Goal: Transaction & Acquisition: Download file/media

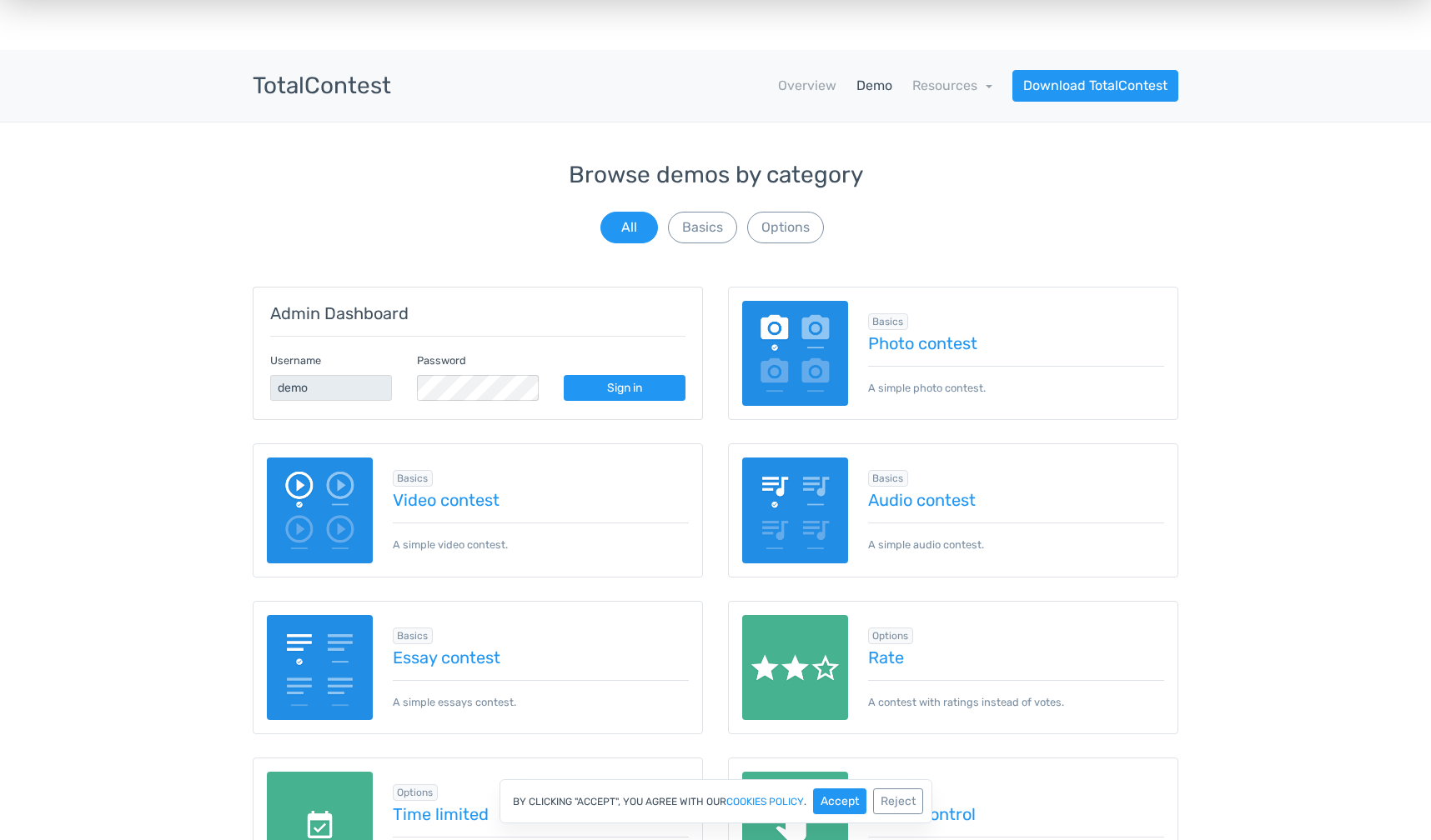
scroll to position [18, 0]
click at [896, 348] on link "Photo contest" at bounding box center [1016, 345] width 297 height 19
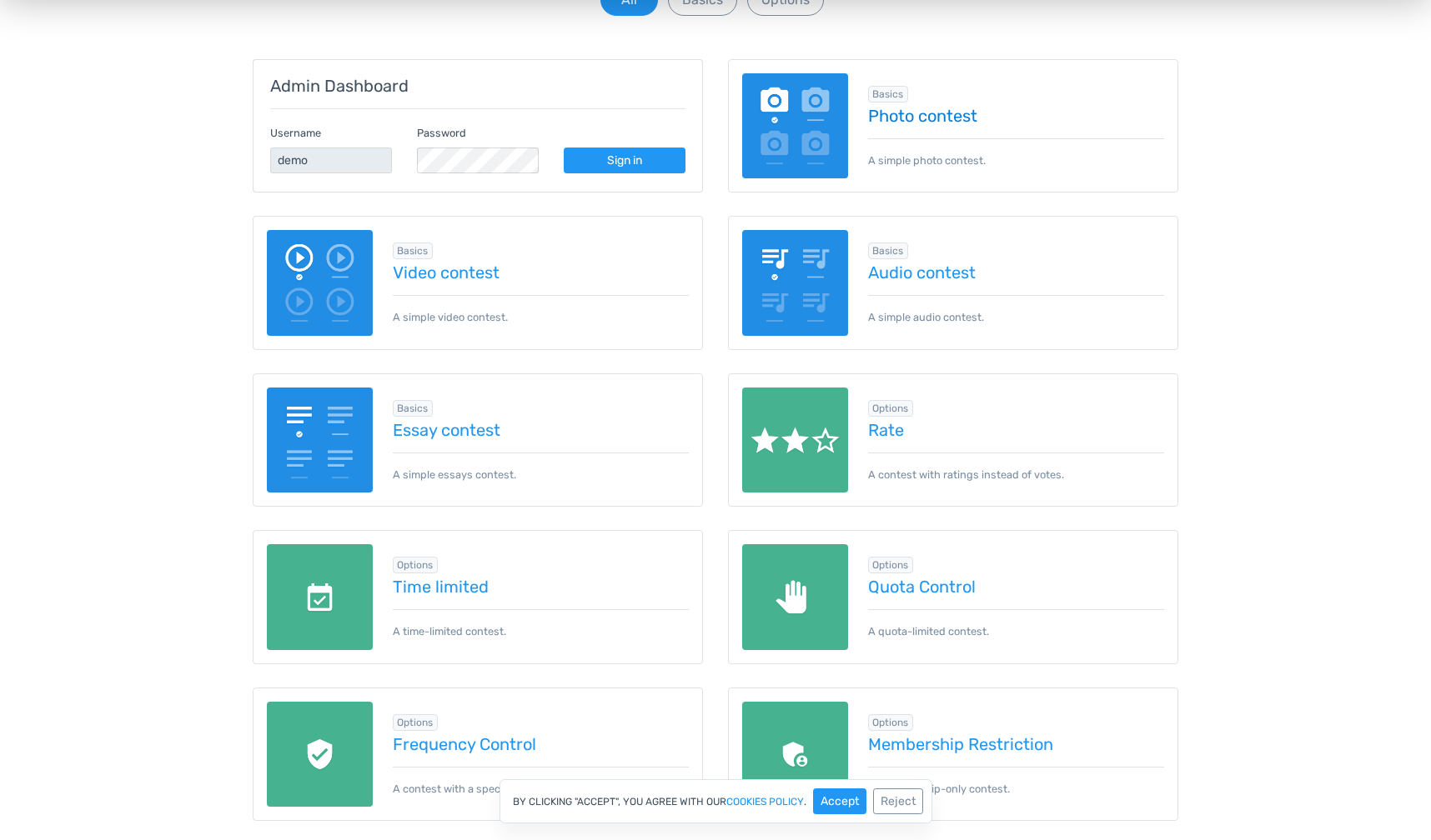
scroll to position [0, 0]
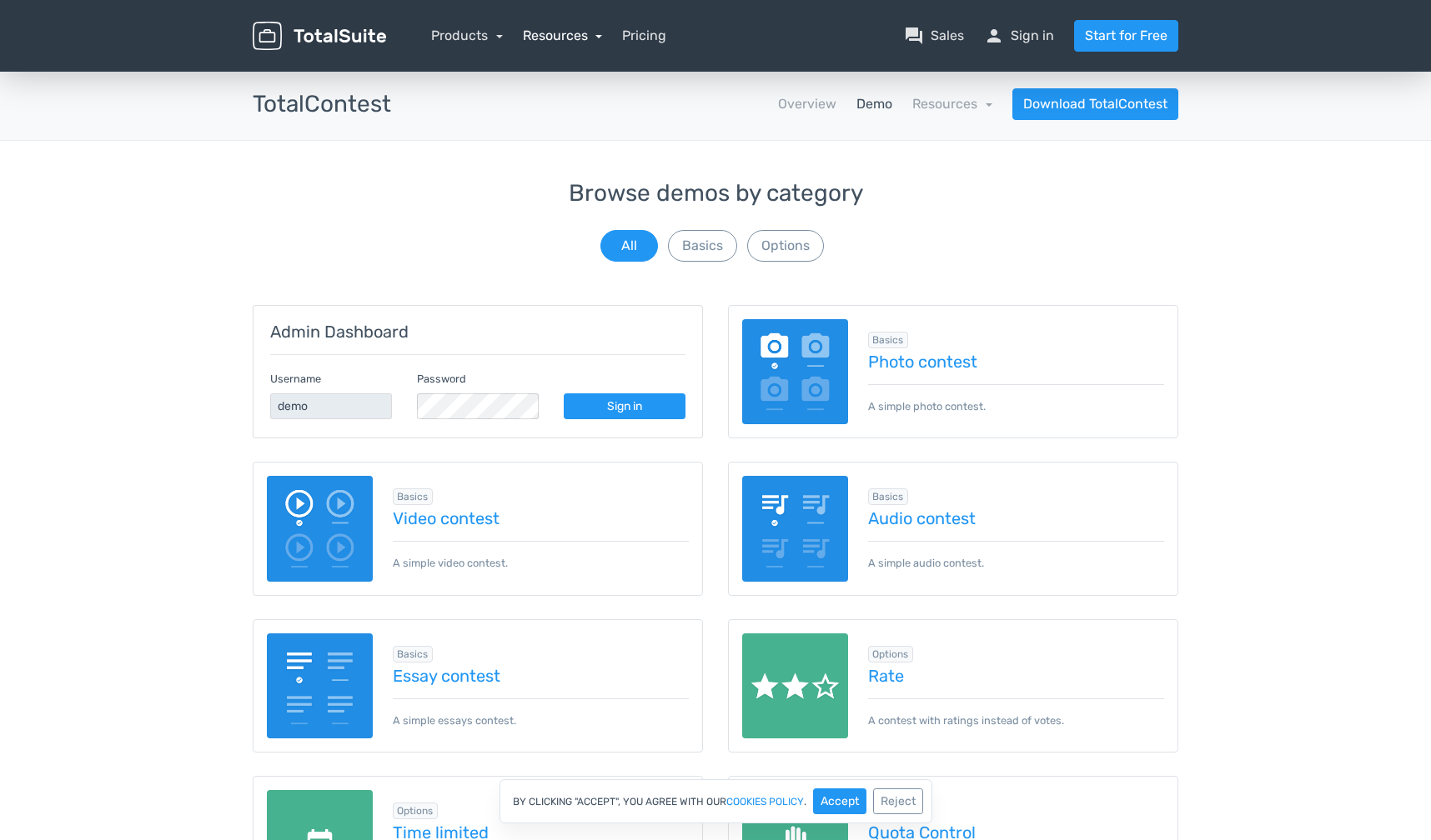
click at [556, 37] on link "Resources" at bounding box center [563, 35] width 80 height 16
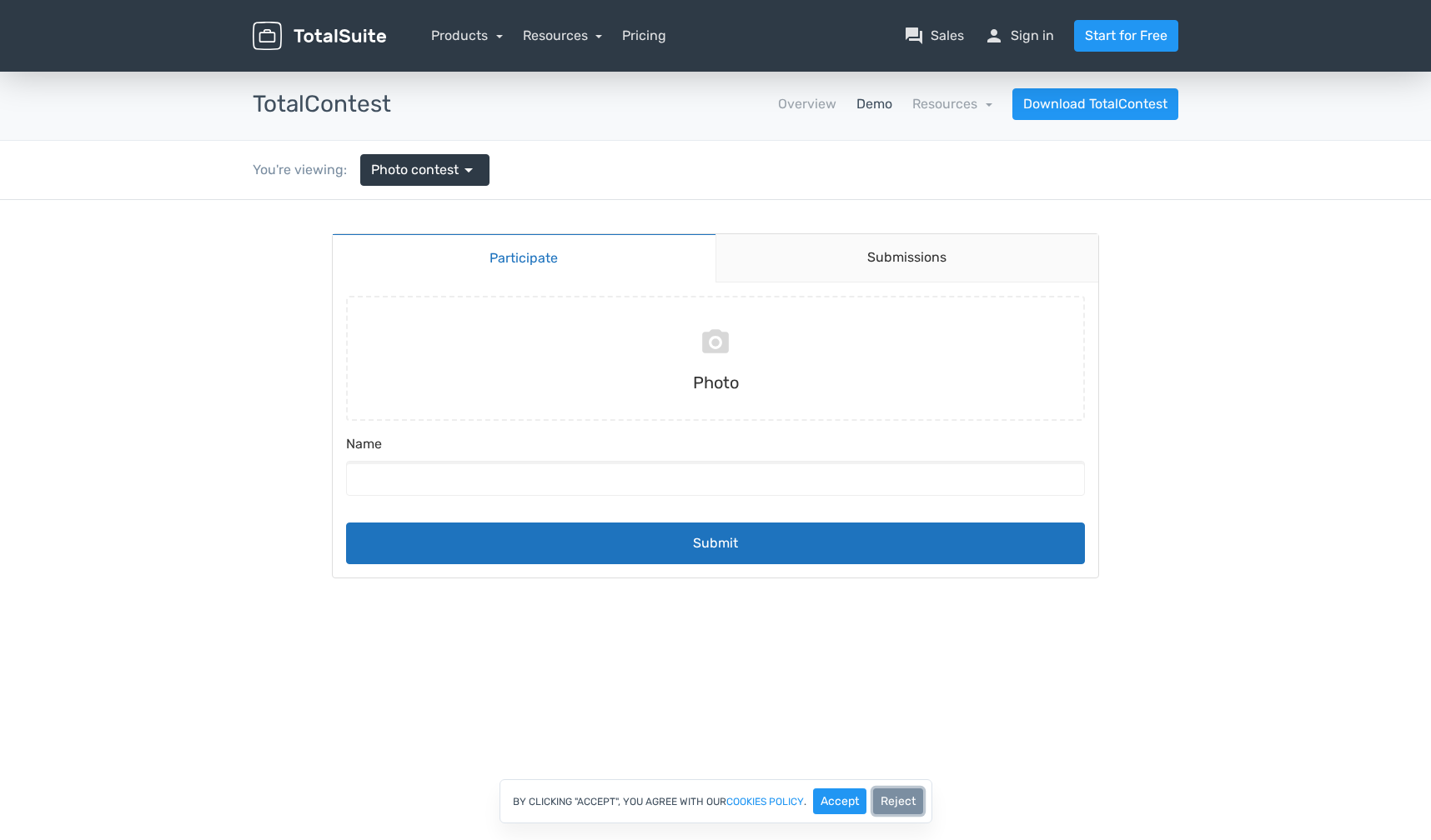
click at [901, 803] on button "Reject" at bounding box center [898, 802] width 50 height 25
click at [922, 256] on link "Submissions" at bounding box center [908, 258] width 384 height 48
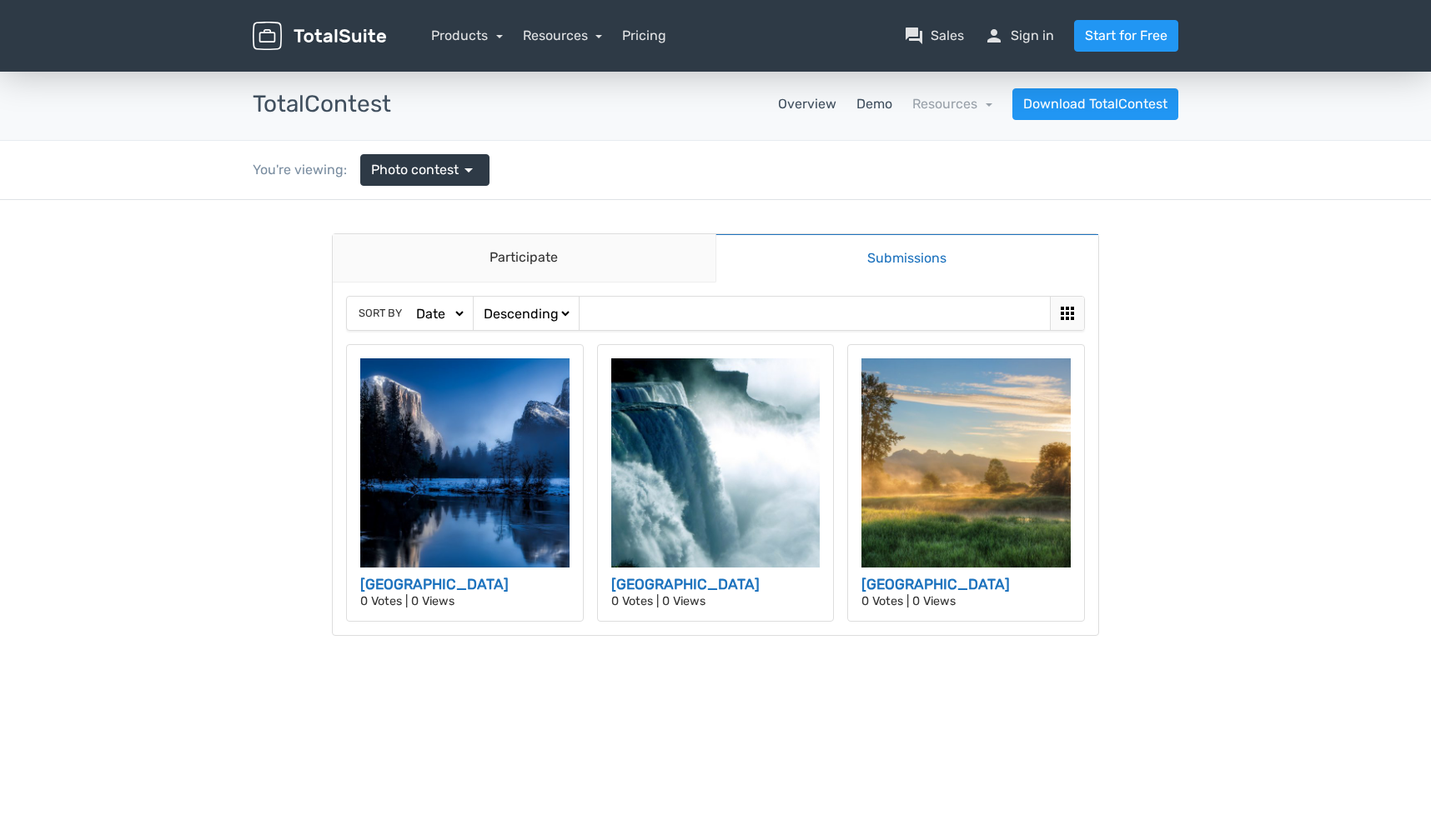
click at [794, 98] on link "Overview" at bounding box center [807, 104] width 59 height 20
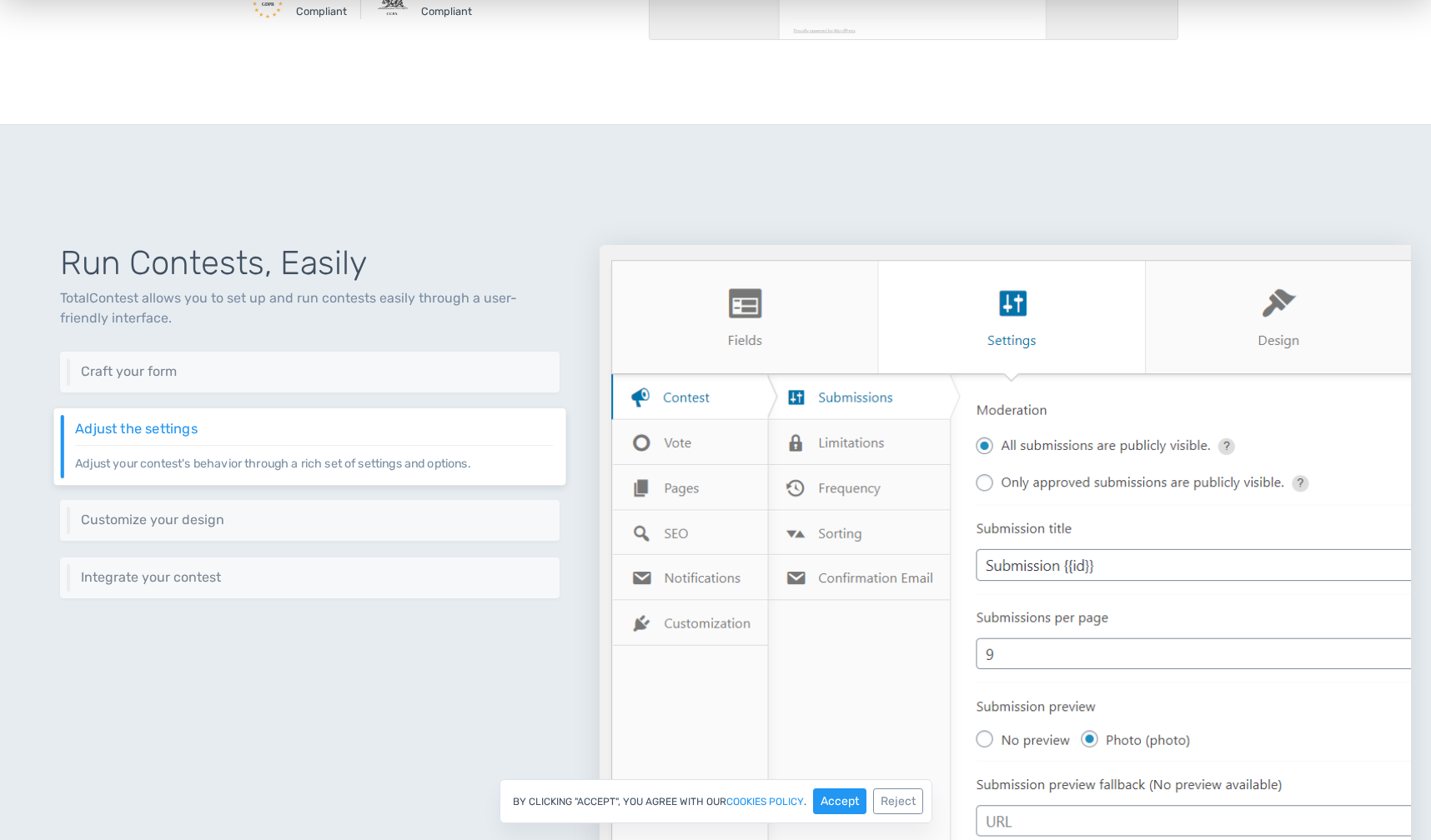
scroll to position [486, 0]
click at [413, 370] on h6 "Craft your form" at bounding box center [314, 369] width 478 height 15
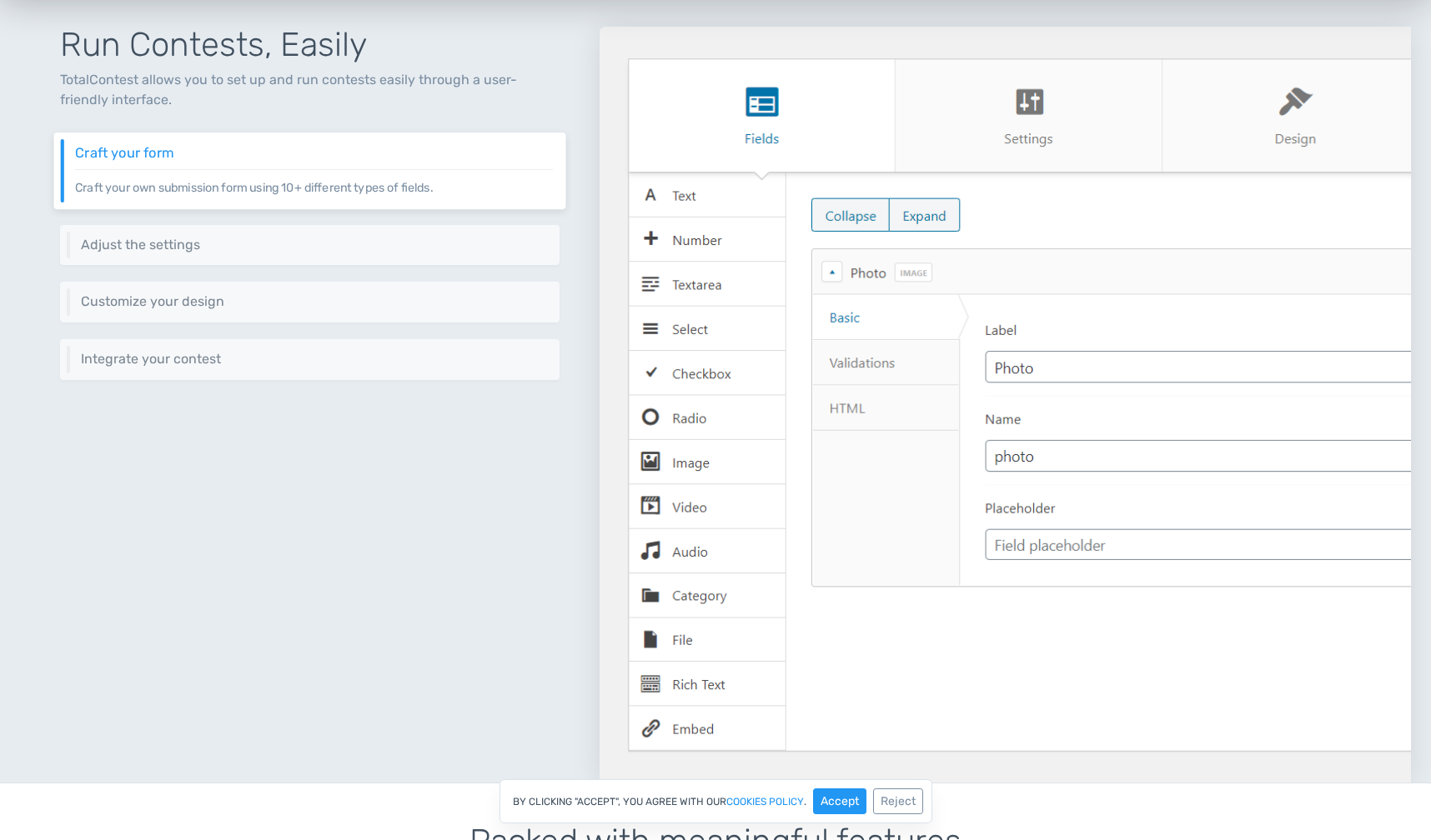
scroll to position [704, 0]
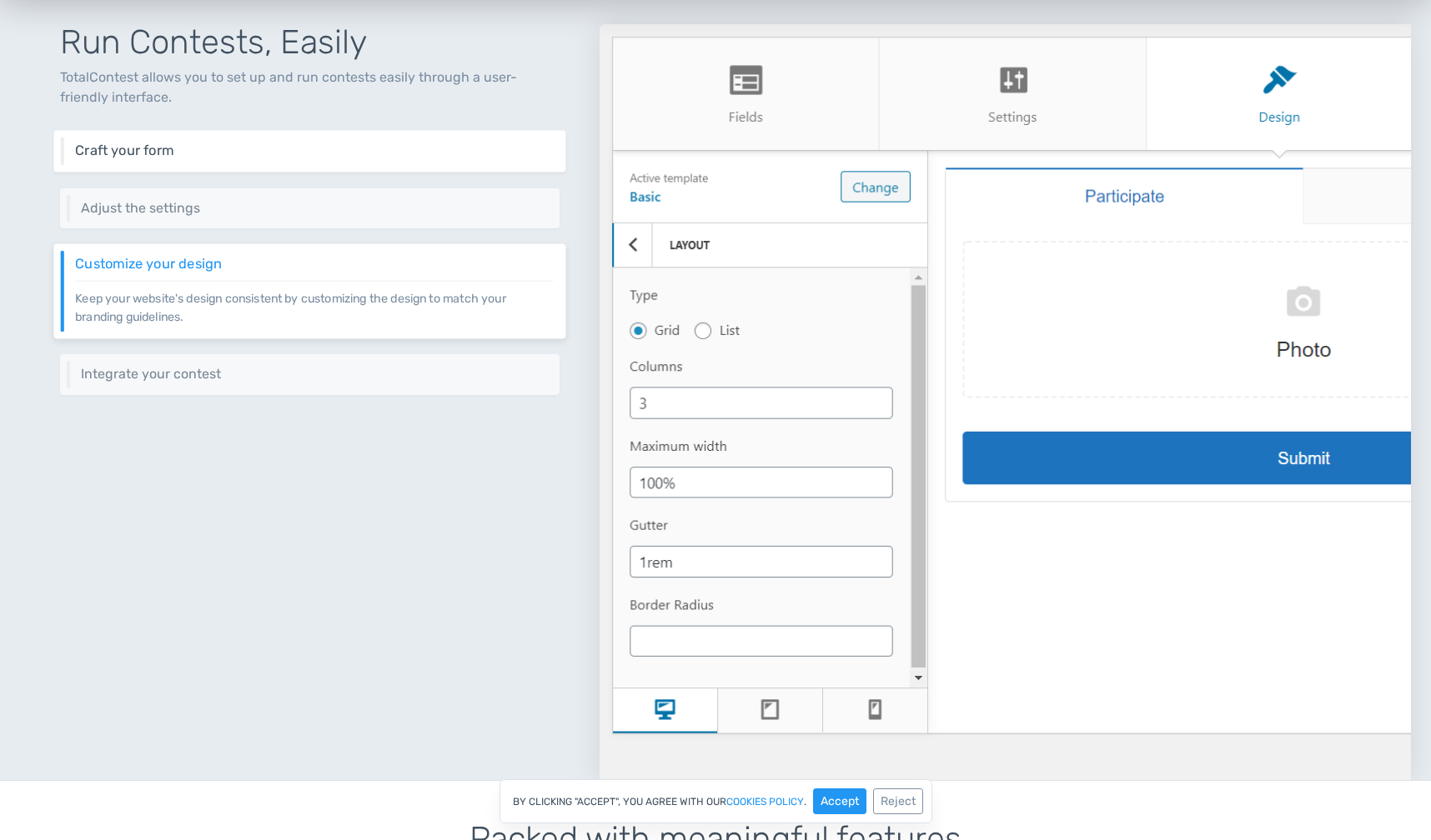
click at [299, 149] on h6 "Craft your form" at bounding box center [314, 151] width 478 height 15
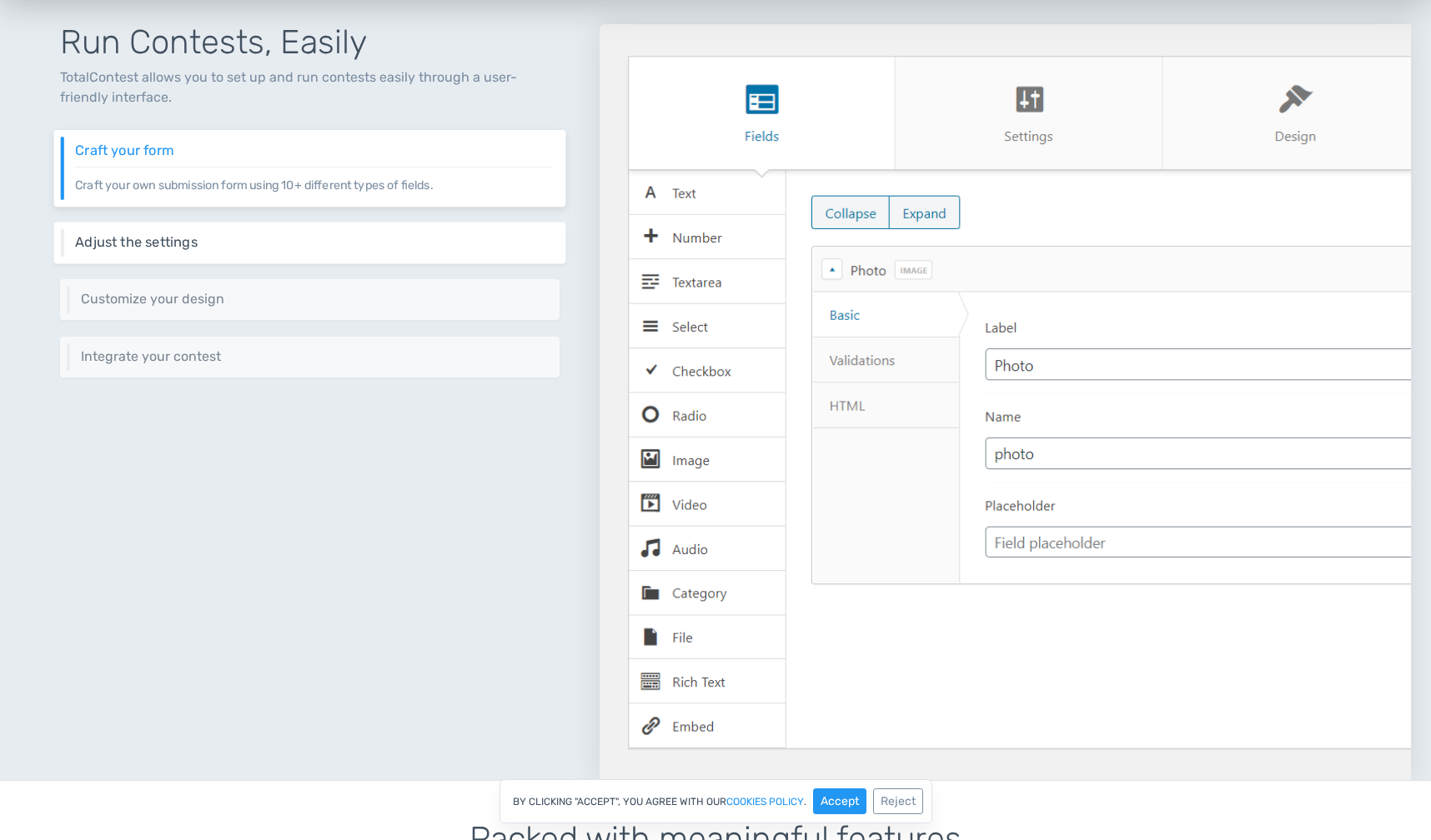
click at [260, 240] on h6 "Adjust the settings" at bounding box center [314, 243] width 478 height 15
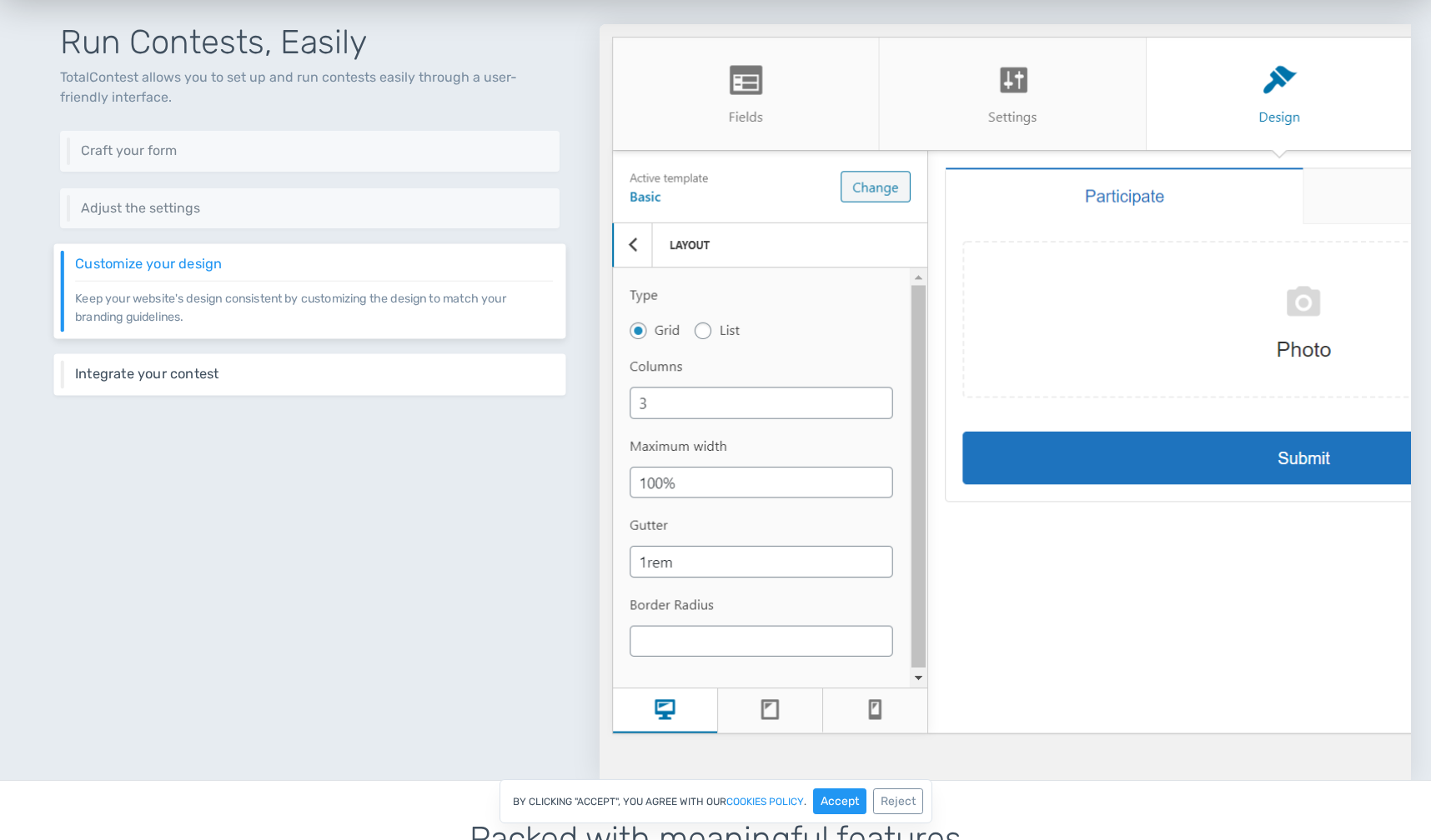
click at [203, 374] on h6 "Integrate your contest" at bounding box center [314, 375] width 478 height 15
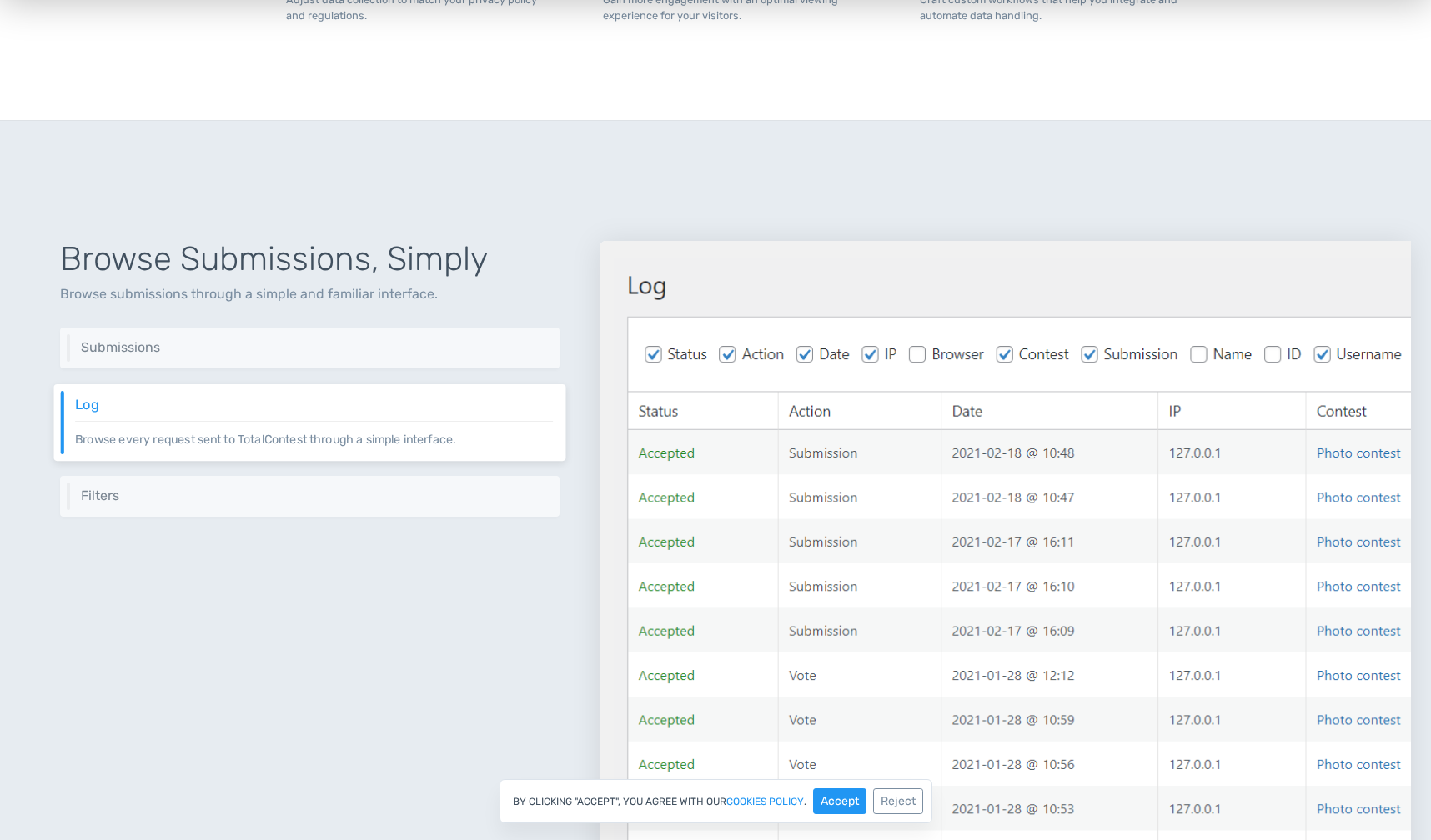
scroll to position [1771, 0]
click at [354, 351] on h6 "Submissions" at bounding box center [314, 347] width 478 height 15
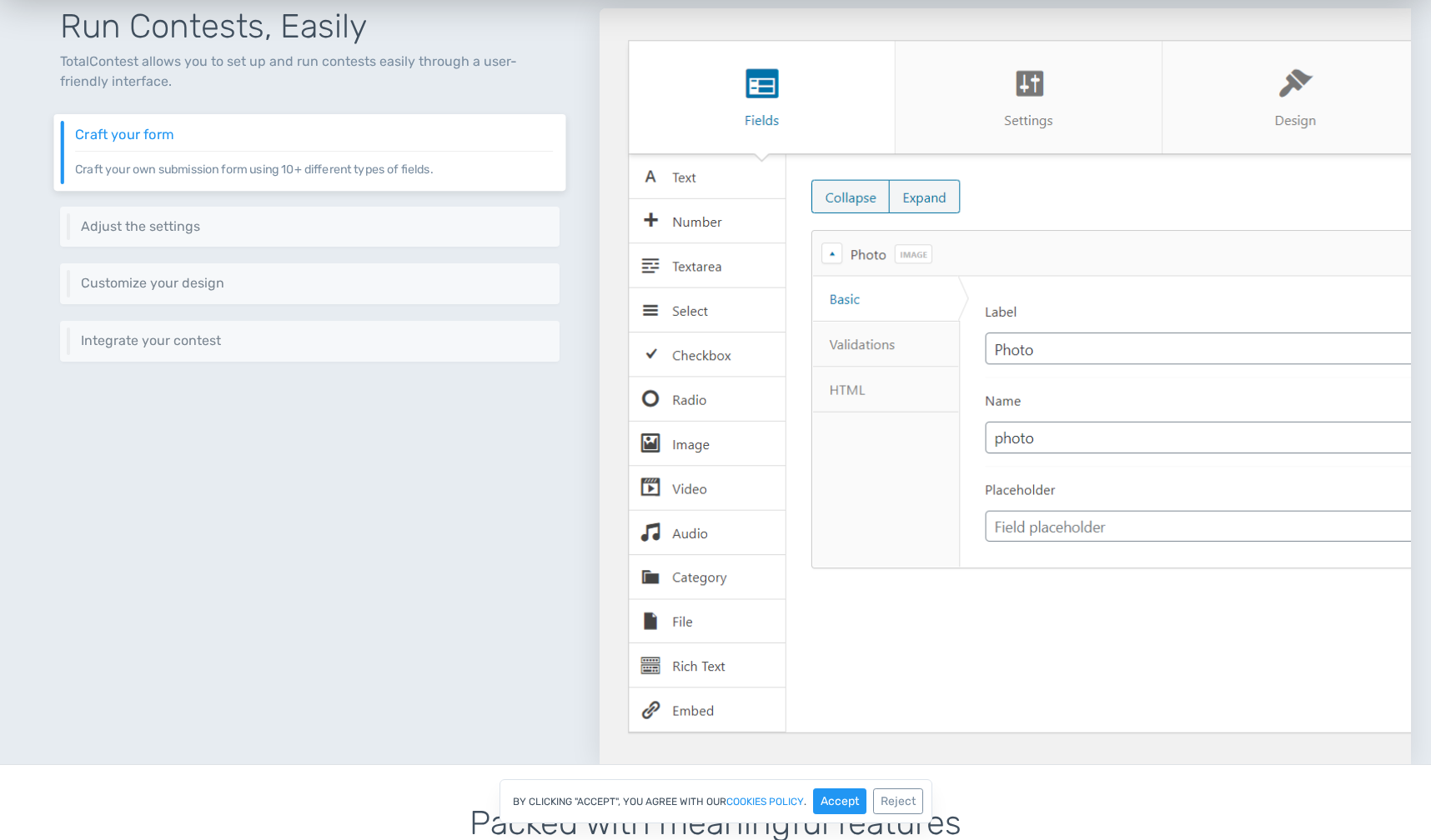
scroll to position [0, 0]
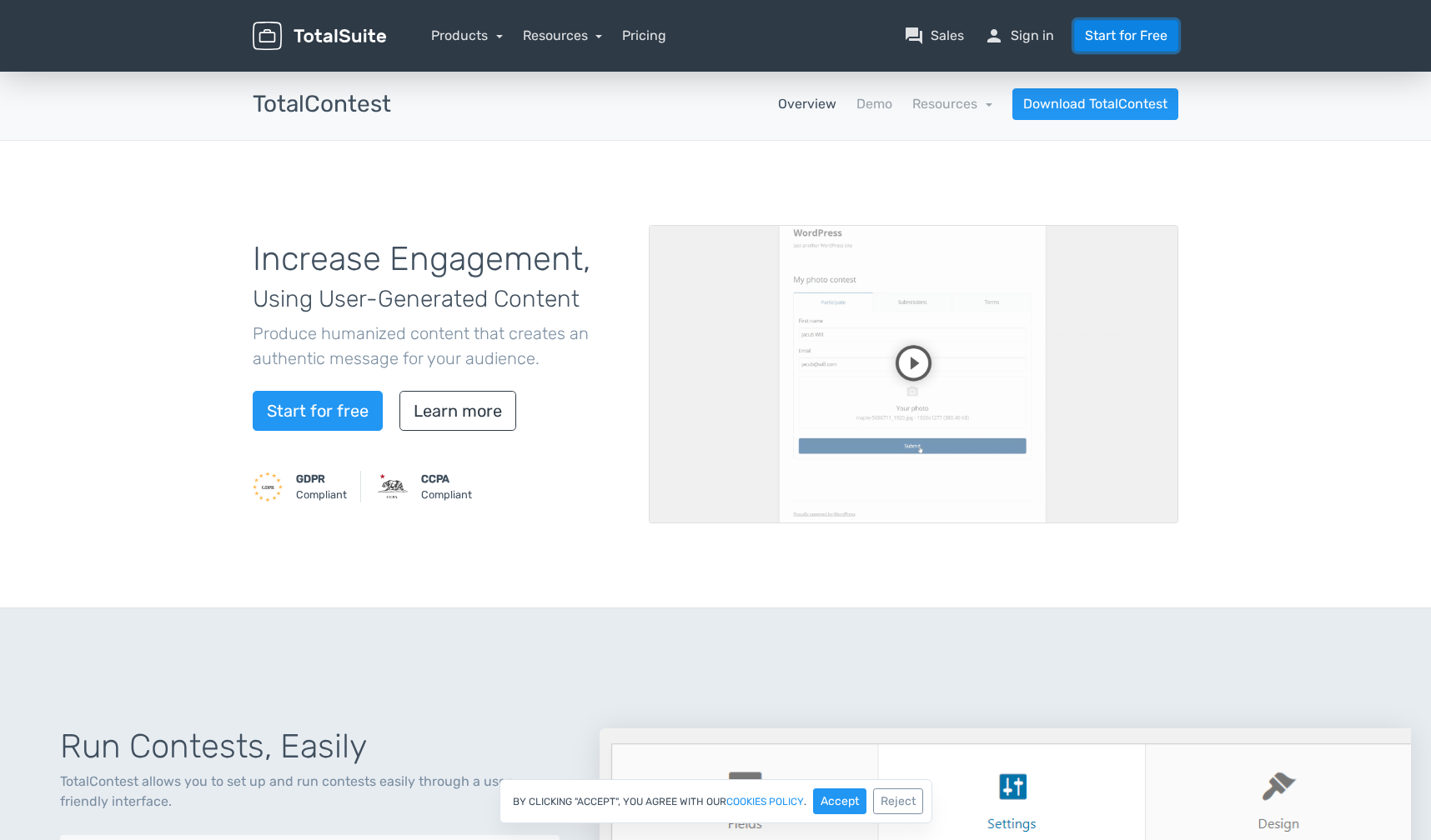
click at [1133, 39] on link "Start for Free" at bounding box center [1126, 36] width 105 height 31
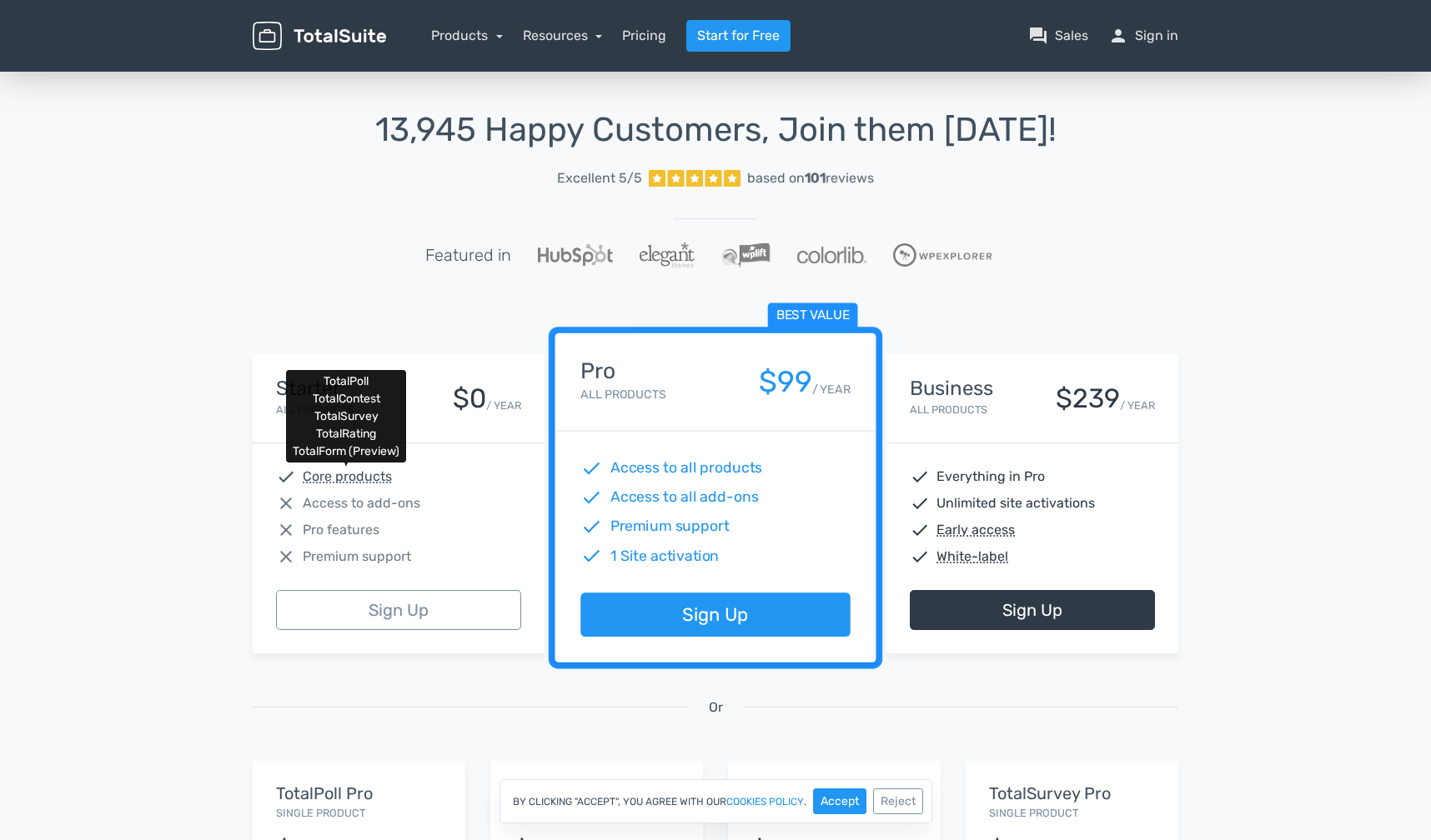
click at [355, 479] on abbr "Core products" at bounding box center [347, 477] width 89 height 20
click at [412, 433] on div "Starter All Products $0 / YEAR" at bounding box center [399, 398] width 292 height 89
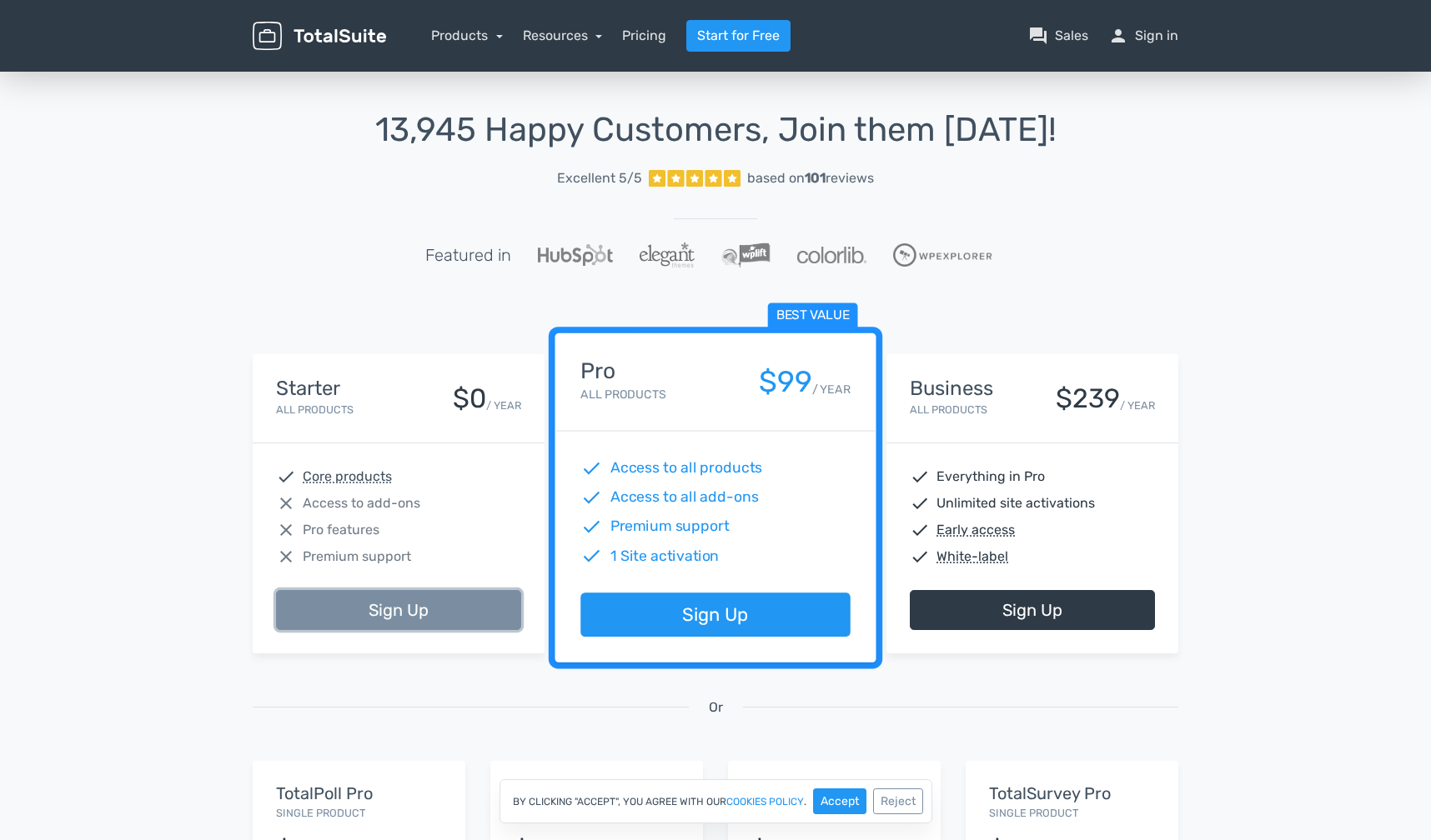
click at [386, 619] on link "Sign Up" at bounding box center [399, 610] width 246 height 40
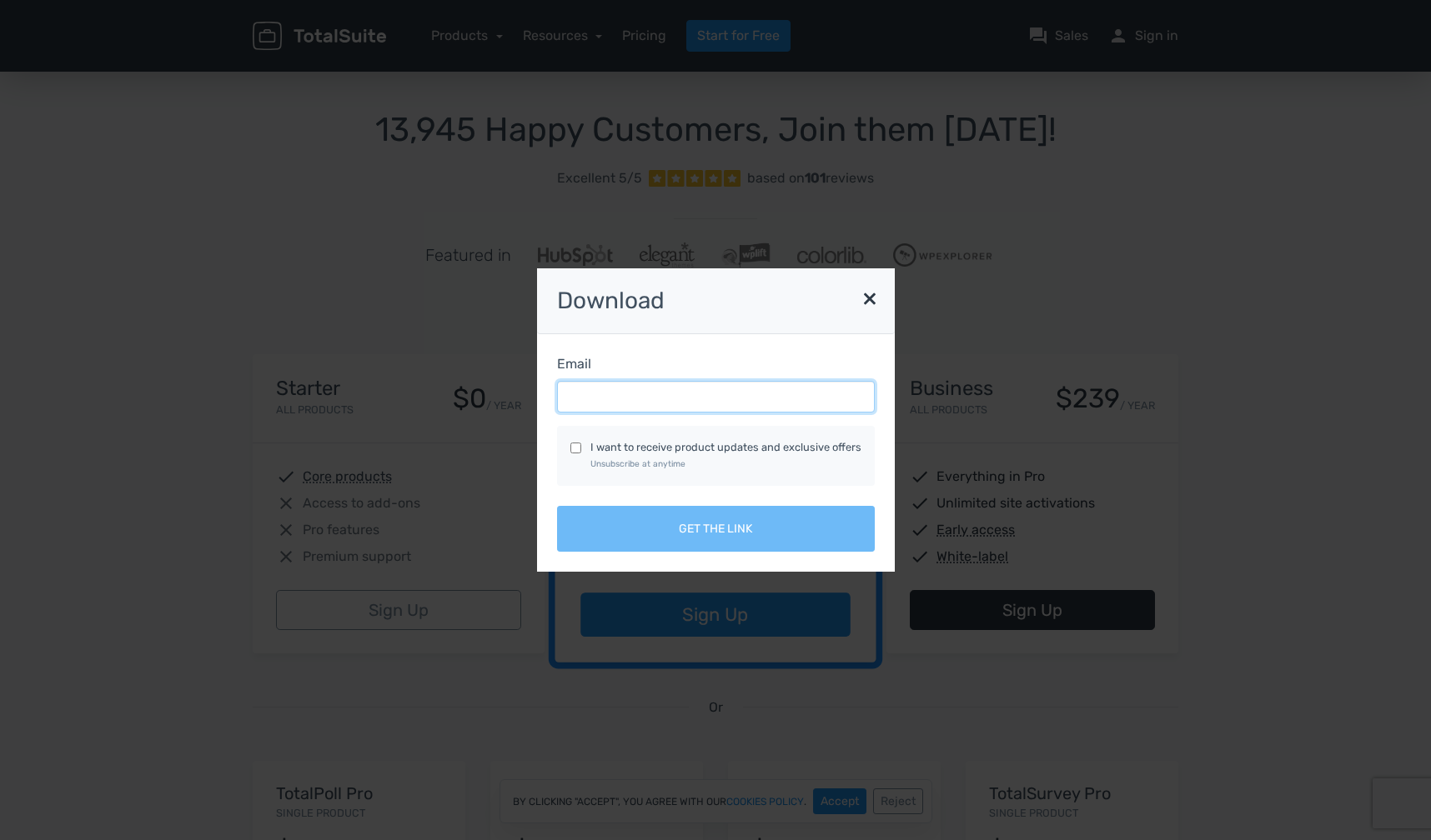
click at [627, 386] on input "Email" at bounding box center [716, 397] width 318 height 31
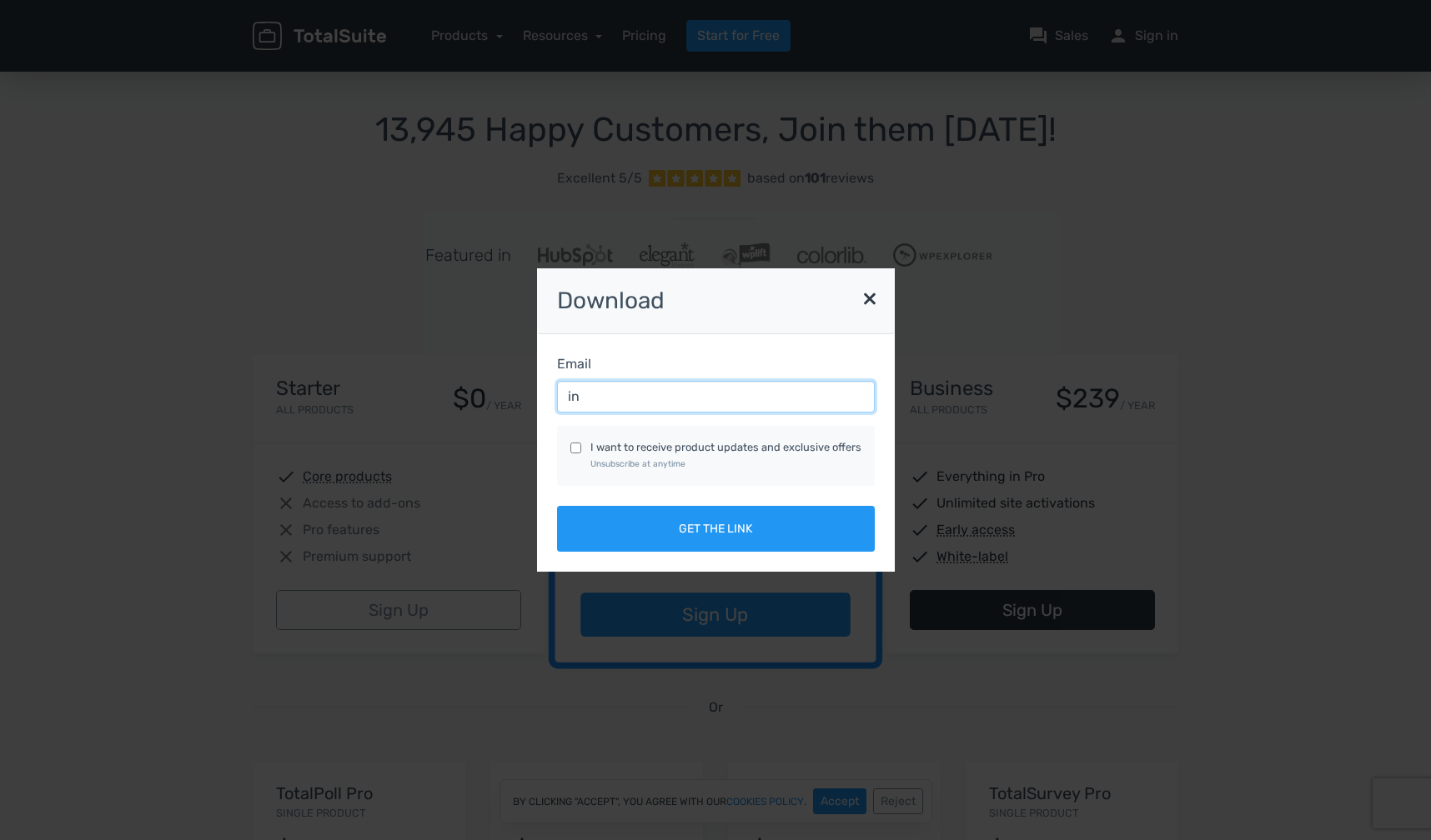
type input "info@modern-webs.com"
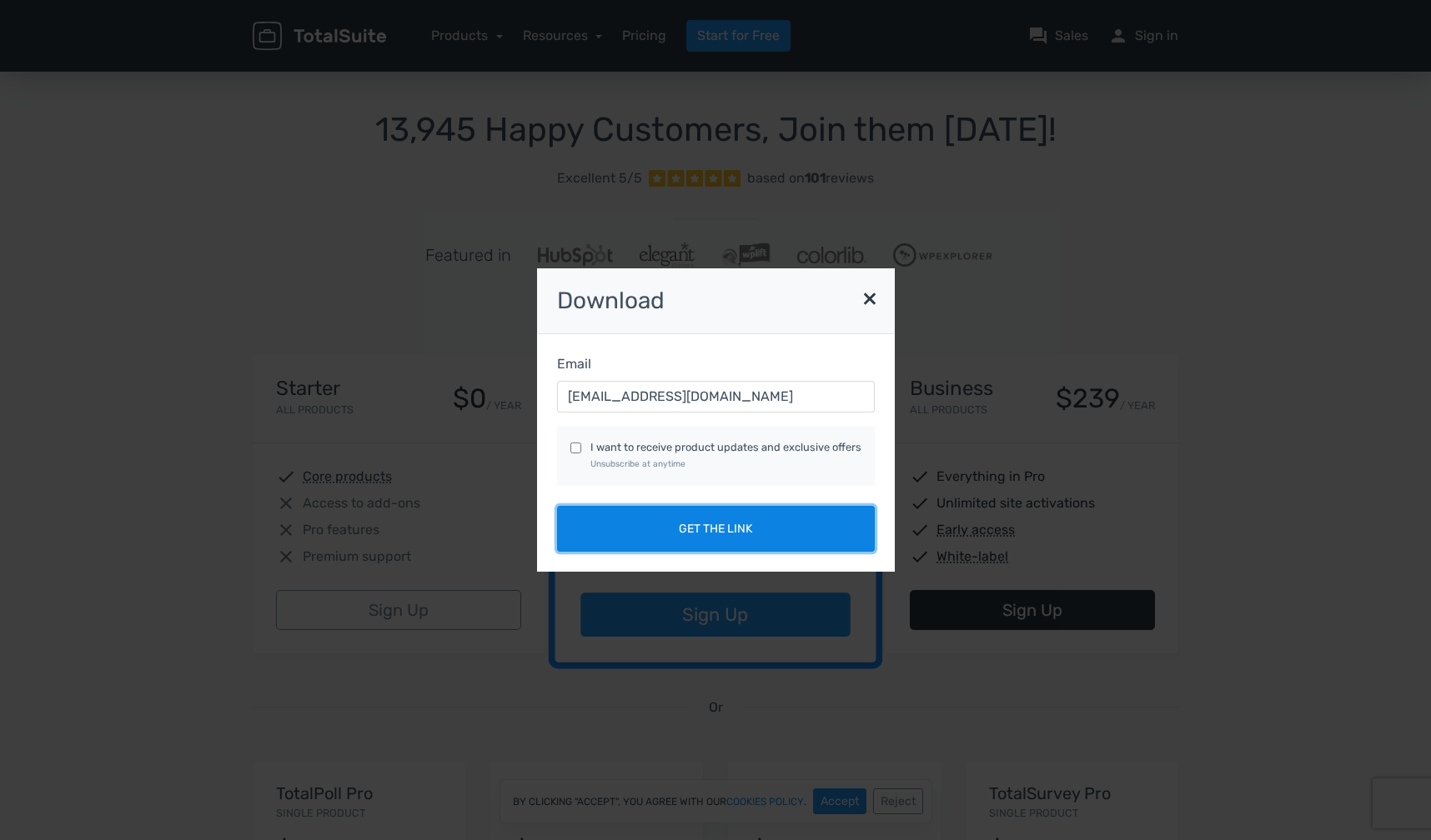
click at [663, 521] on button "Get the link" at bounding box center [716, 529] width 318 height 46
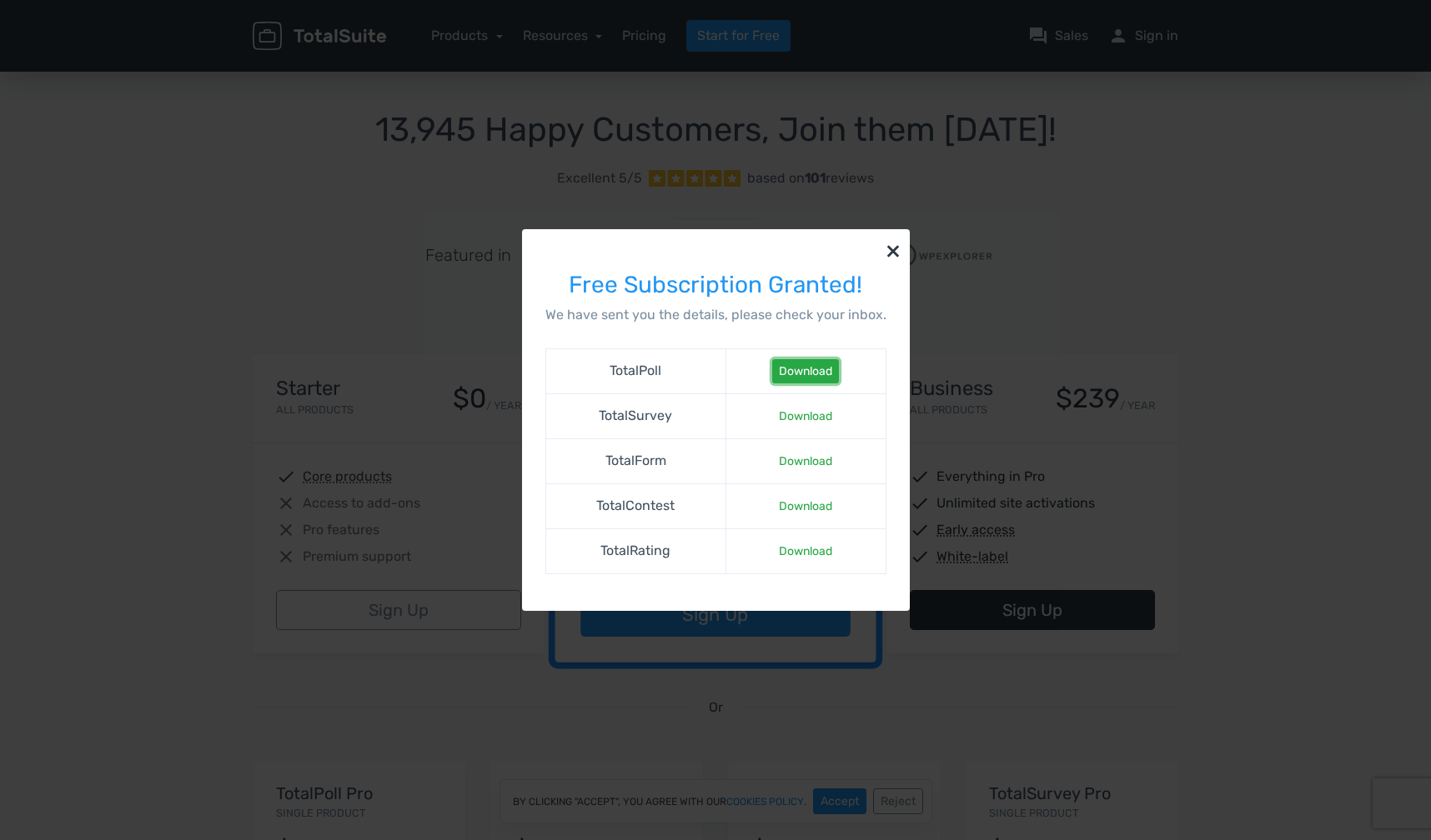
click at [814, 373] on link "Download" at bounding box center [806, 371] width 67 height 24
click at [800, 507] on link "Download" at bounding box center [806, 506] width 67 height 24
click at [888, 254] on button "×" at bounding box center [893, 250] width 33 height 42
